Goal: Information Seeking & Learning: Learn about a topic

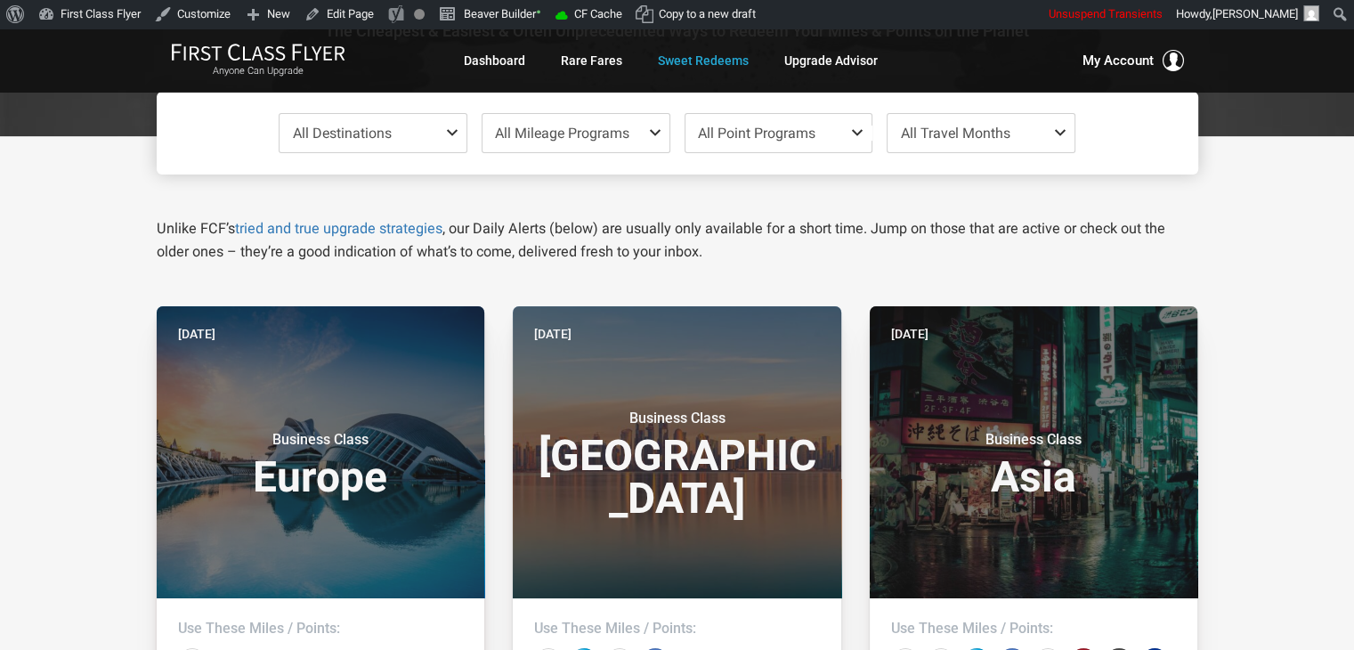
scroll to position [255, 0]
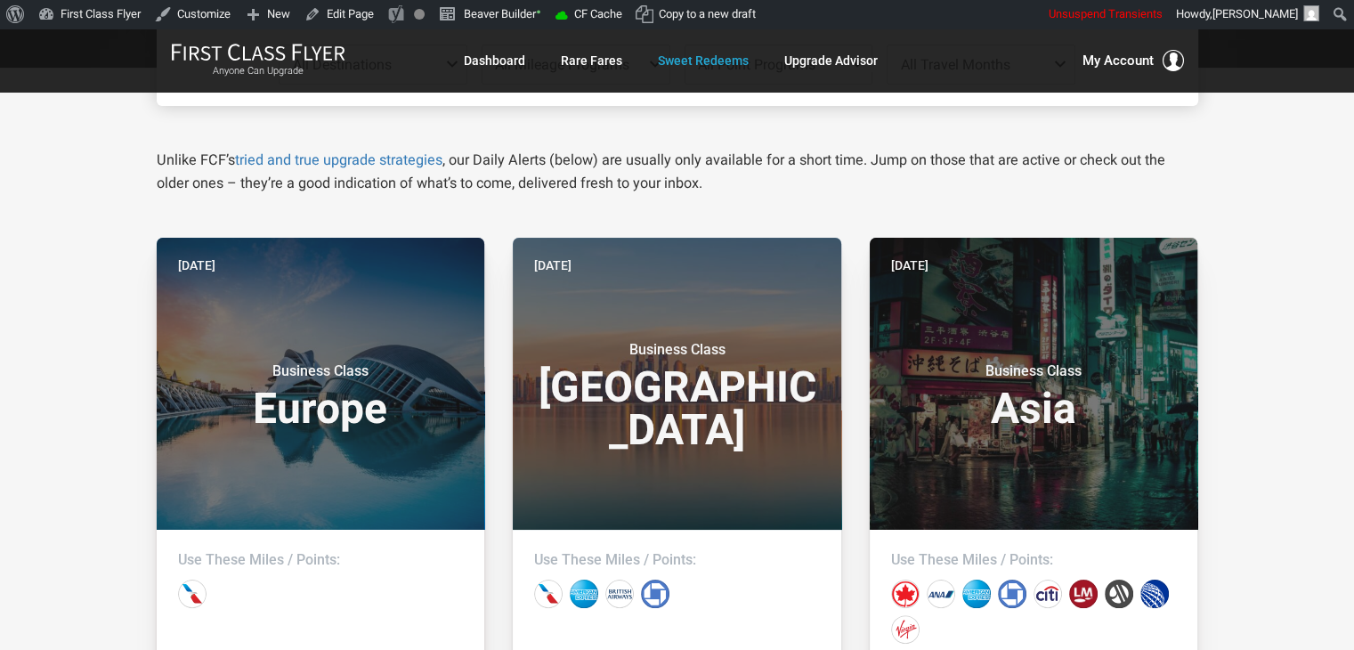
drag, startPoint x: 1286, startPoint y: 195, endPoint x: 1290, endPoint y: 215, distance: 19.9
drag, startPoint x: 1290, startPoint y: 215, endPoint x: 77, endPoint y: 187, distance: 1213.5
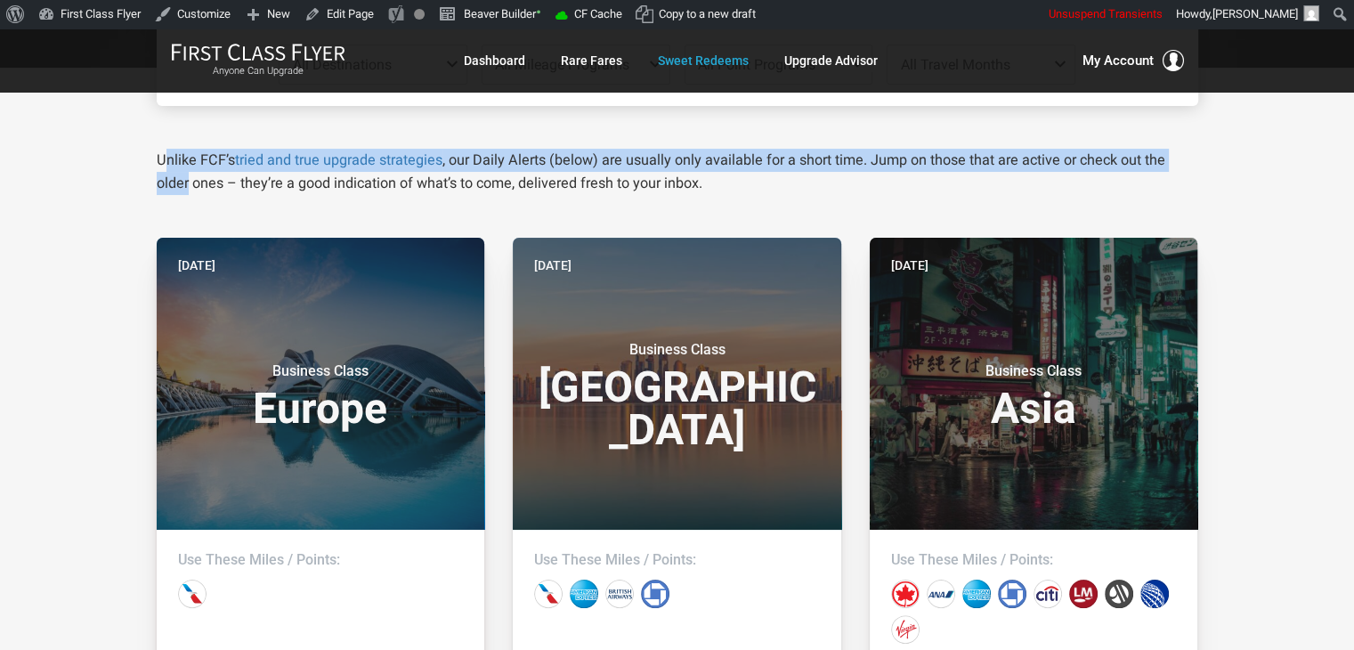
drag, startPoint x: 71, startPoint y: 179, endPoint x: 36, endPoint y: 124, distance: 65.7
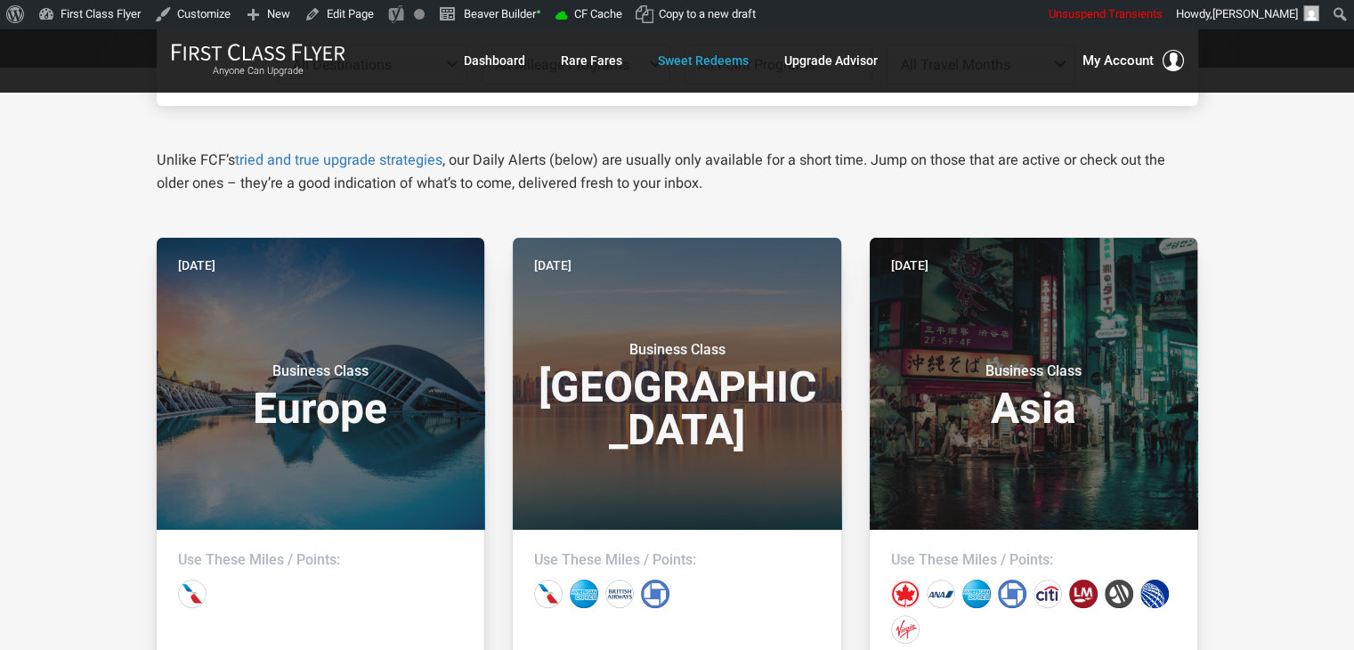
drag, startPoint x: 85, startPoint y: 254, endPoint x: 1246, endPoint y: 186, distance: 1162.6
drag, startPoint x: 1246, startPoint y: 186, endPoint x: 1269, endPoint y: 191, distance: 23.7
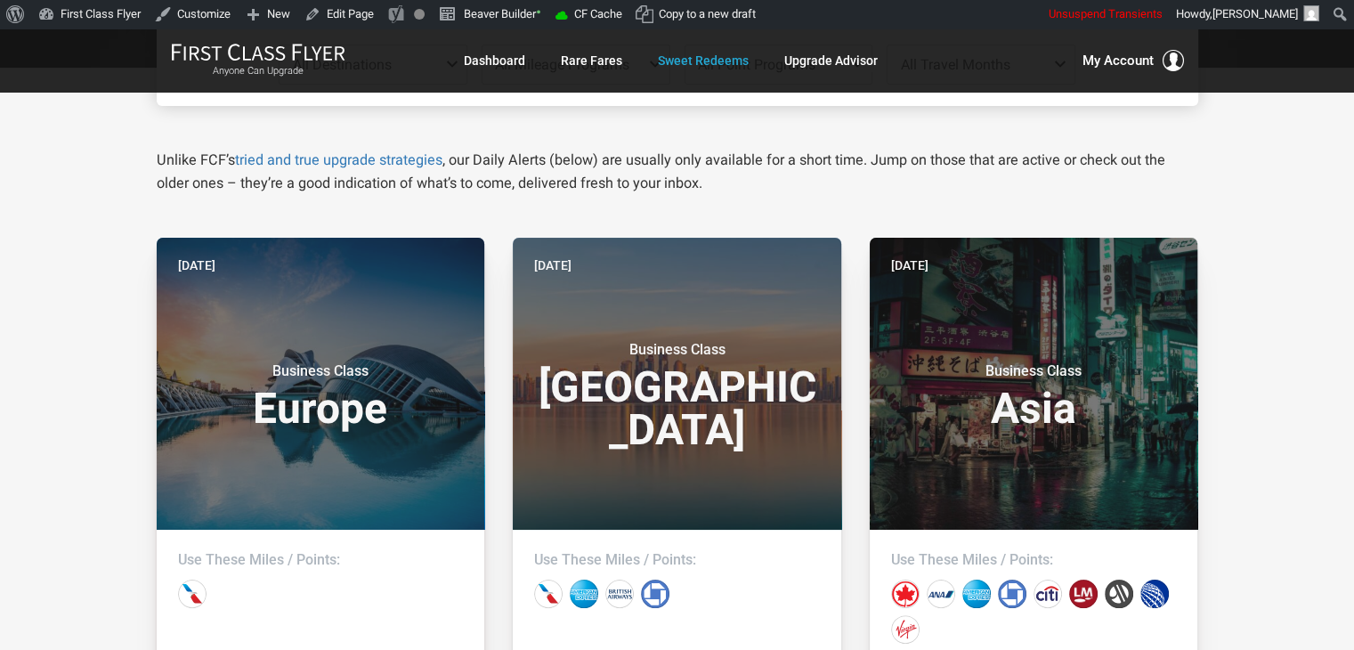
drag, startPoint x: 1269, startPoint y: 191, endPoint x: 1278, endPoint y: 218, distance: 28.1
drag, startPoint x: 1278, startPoint y: 218, endPoint x: 1295, endPoint y: 248, distance: 34.7
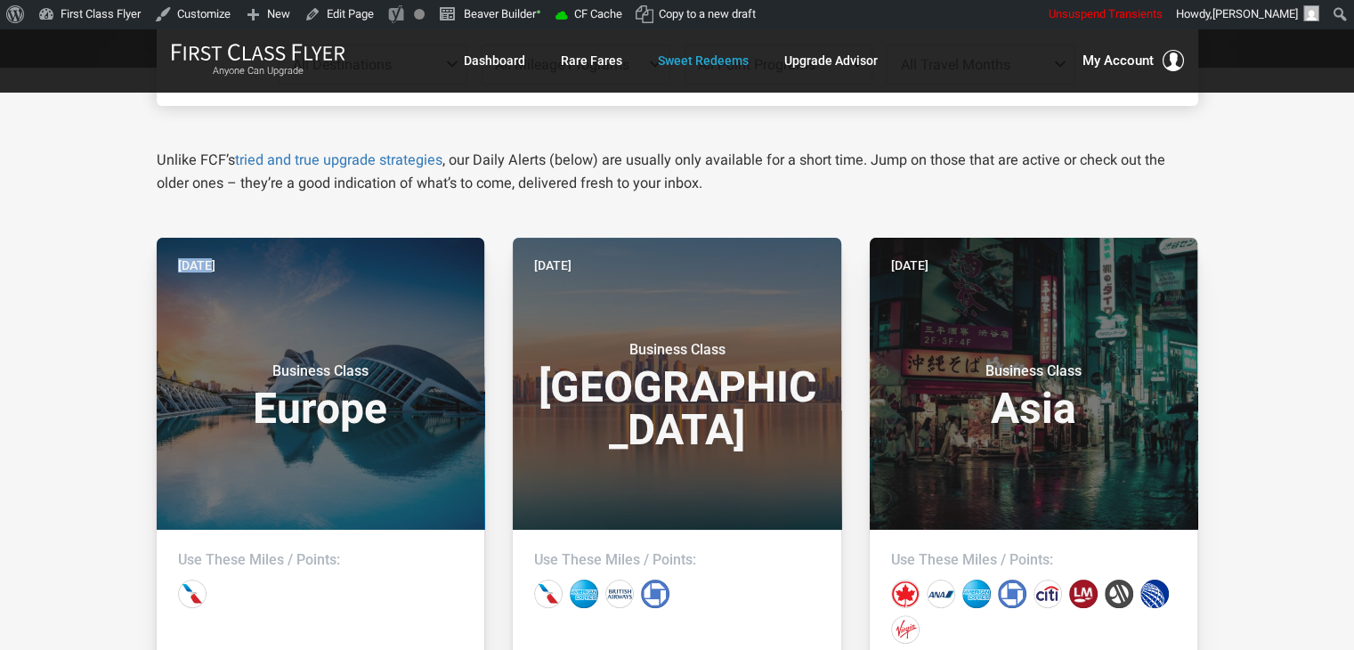
drag, startPoint x: 96, startPoint y: 239, endPoint x: 72, endPoint y: 206, distance: 41.5
drag, startPoint x: 72, startPoint y: 206, endPoint x: 50, endPoint y: 166, distance: 45.8
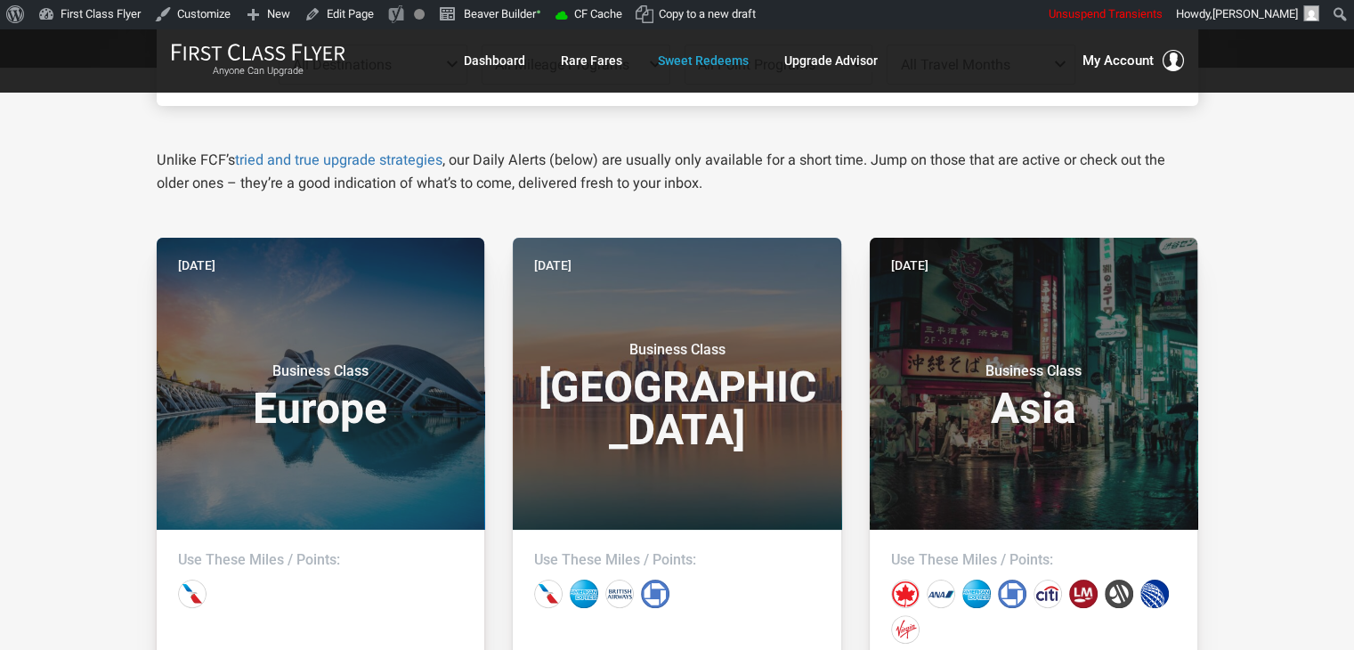
drag, startPoint x: 50, startPoint y: 165, endPoint x: 40, endPoint y: 155, distance: 13.8
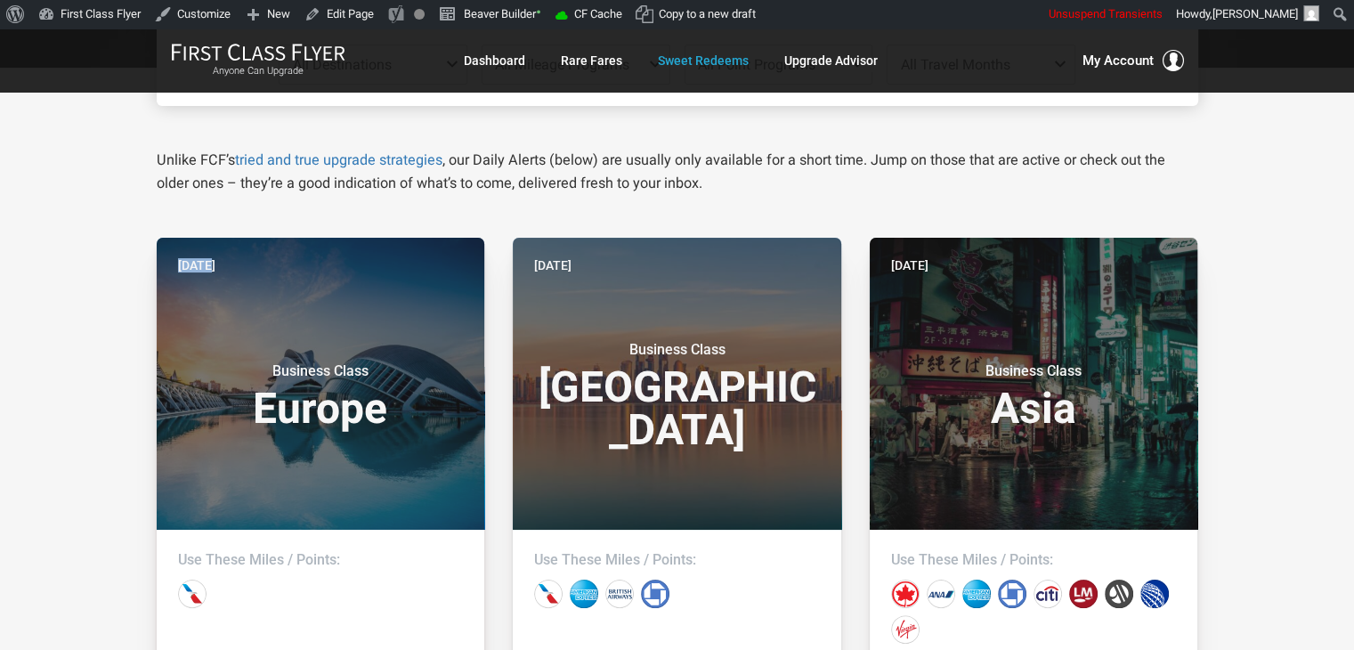
drag, startPoint x: 69, startPoint y: 218, endPoint x: 53, endPoint y: 198, distance: 26.0
drag, startPoint x: 53, startPoint y: 198, endPoint x: 50, endPoint y: 183, distance: 14.5
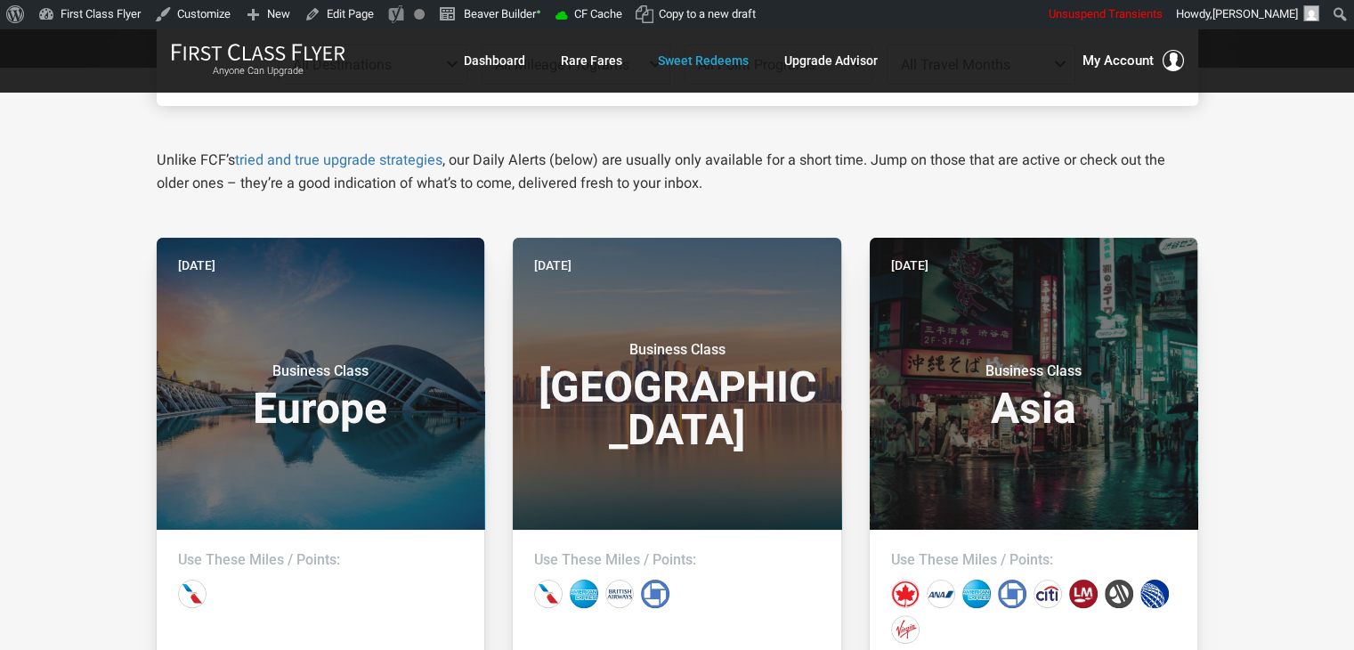
drag, startPoint x: 1257, startPoint y: 279, endPoint x: 1281, endPoint y: 271, distance: 25.1
